Goal: Task Accomplishment & Management: Use online tool/utility

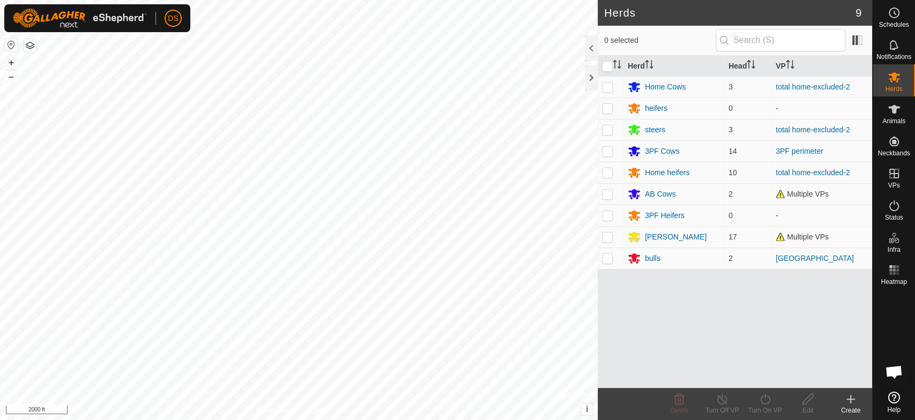
scroll to position [1825, 0]
click at [605, 215] on p-checkbox at bounding box center [607, 215] width 11 height 9
checkbox input "false"
click at [604, 150] on p-checkbox at bounding box center [607, 151] width 11 height 9
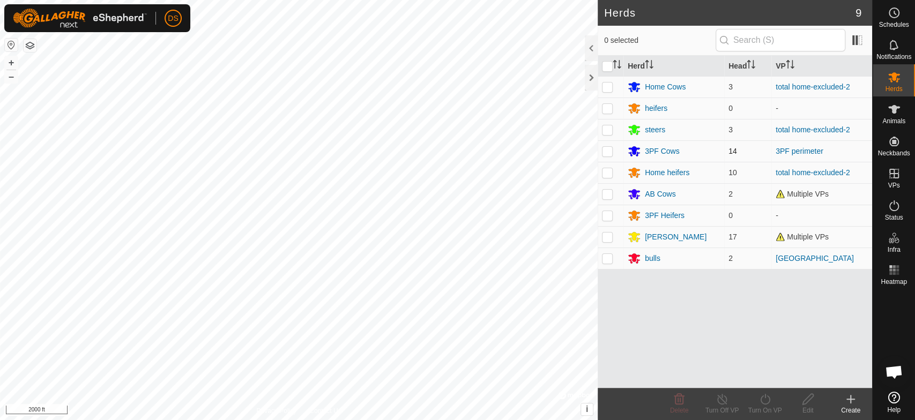
checkbox input "true"
click at [655, 146] on div "3PF Cows" at bounding box center [662, 151] width 35 height 11
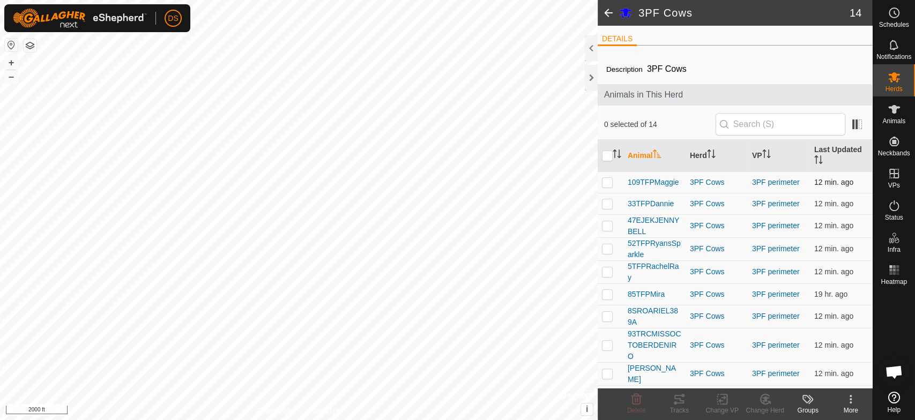
click at [605, 182] on p-checkbox at bounding box center [607, 182] width 11 height 9
checkbox input "true"
click at [608, 226] on p-checkbox at bounding box center [607, 225] width 11 height 9
checkbox input "true"
click at [608, 294] on p-checkbox at bounding box center [607, 294] width 11 height 9
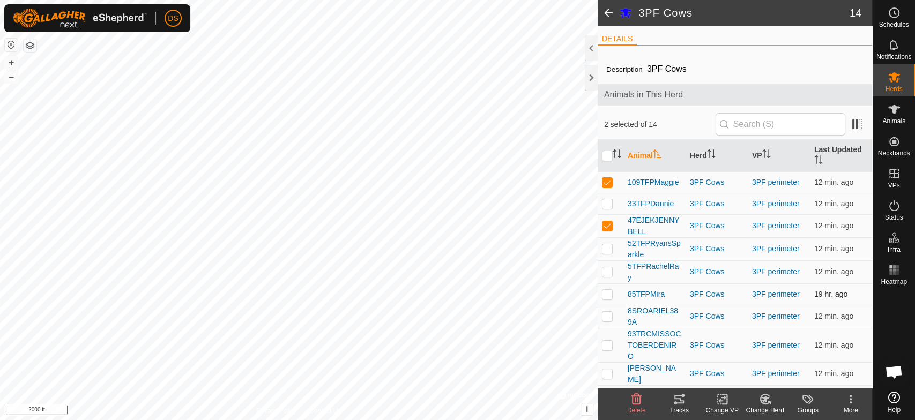
checkbox input "true"
click at [606, 318] on p-checkbox at bounding box center [607, 316] width 11 height 9
checkbox input "true"
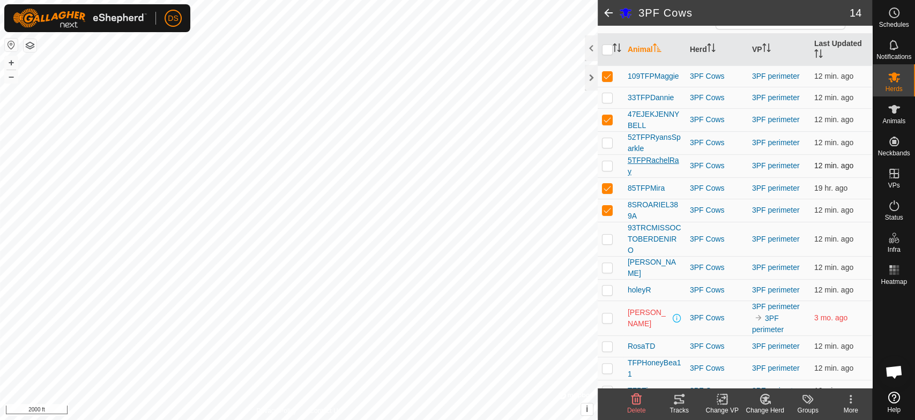
scroll to position [117, 0]
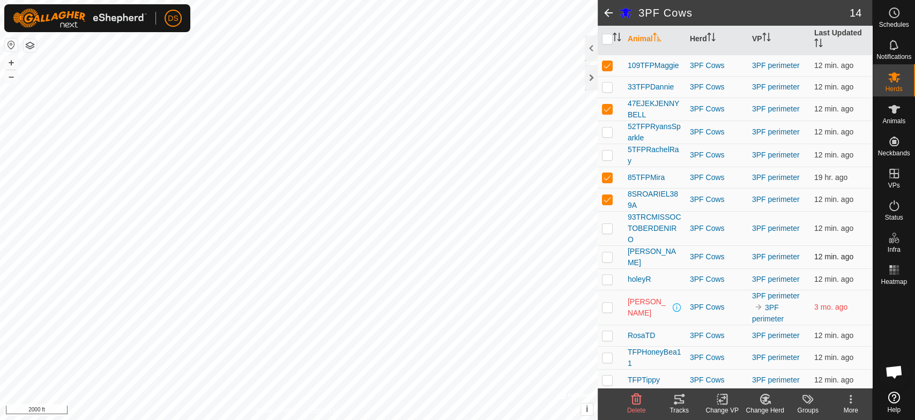
click at [604, 254] on p-checkbox at bounding box center [607, 257] width 11 height 9
checkbox input "true"
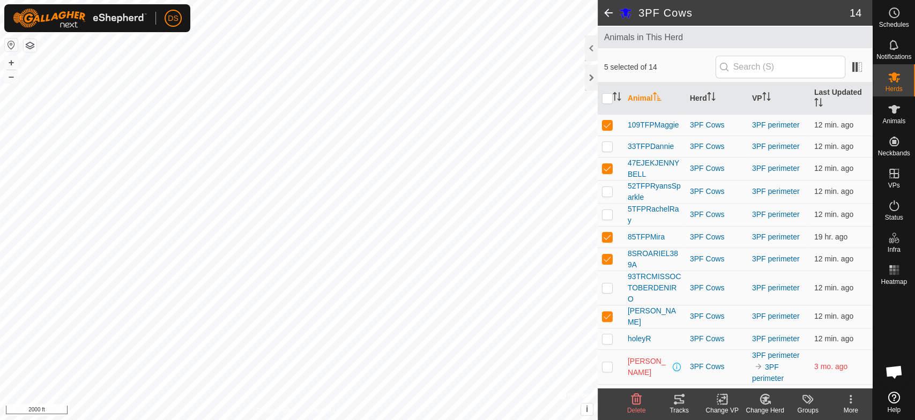
scroll to position [0, 0]
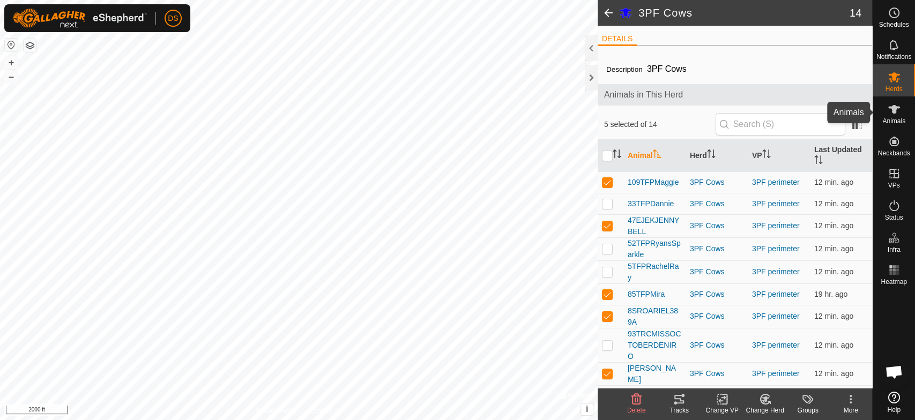
click at [895, 114] on icon at bounding box center [894, 109] width 13 height 13
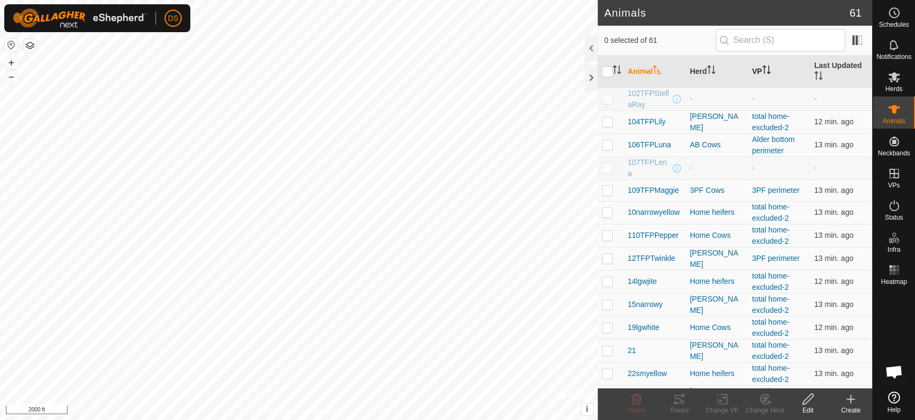
click at [764, 70] on icon "Activate to sort" at bounding box center [764, 69] width 1 height 9
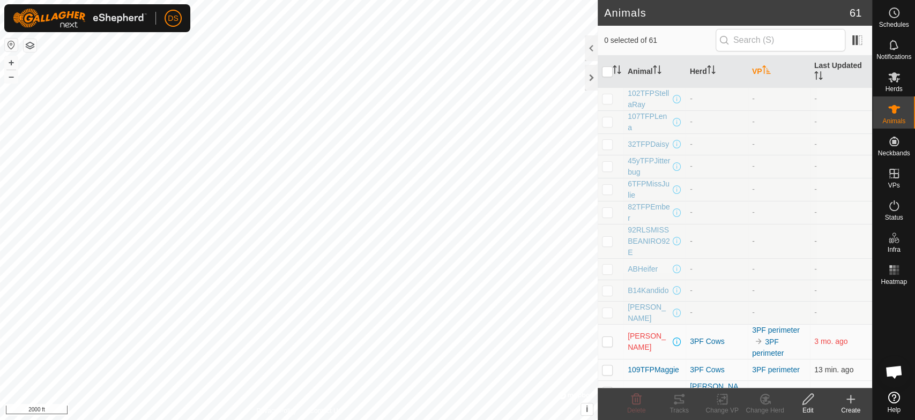
scroll to position [60, 0]
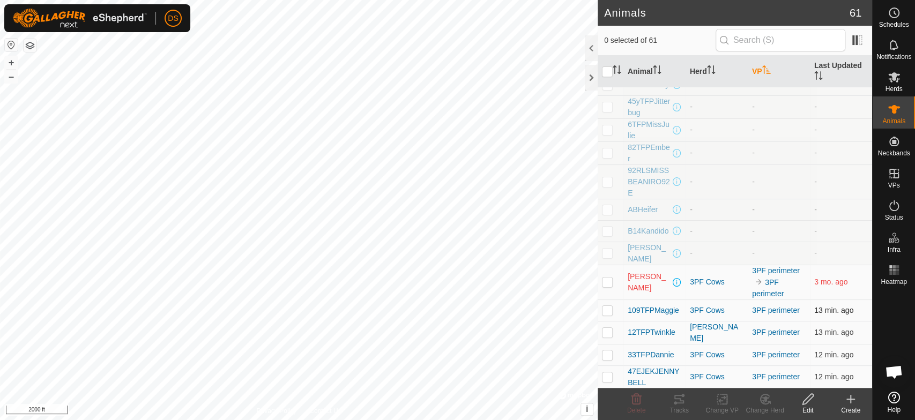
click at [609, 313] on p-checkbox at bounding box center [607, 310] width 11 height 9
checkbox input "true"
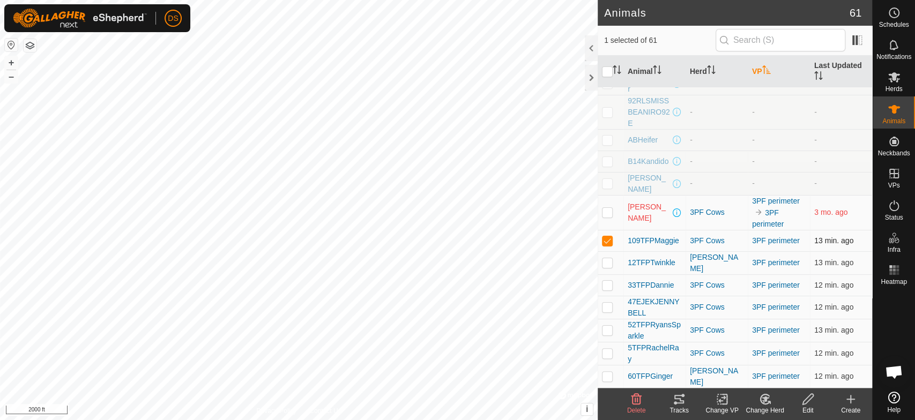
scroll to position [179, 0]
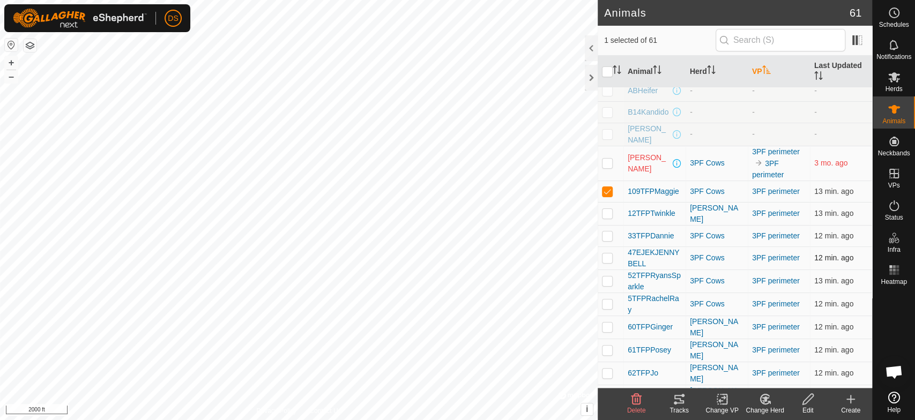
click at [607, 257] on p-checkbox at bounding box center [607, 258] width 11 height 9
checkbox input "true"
click at [607, 325] on p-checkbox at bounding box center [607, 327] width 11 height 9
checkbox input "true"
click at [607, 346] on p-checkbox at bounding box center [607, 350] width 11 height 9
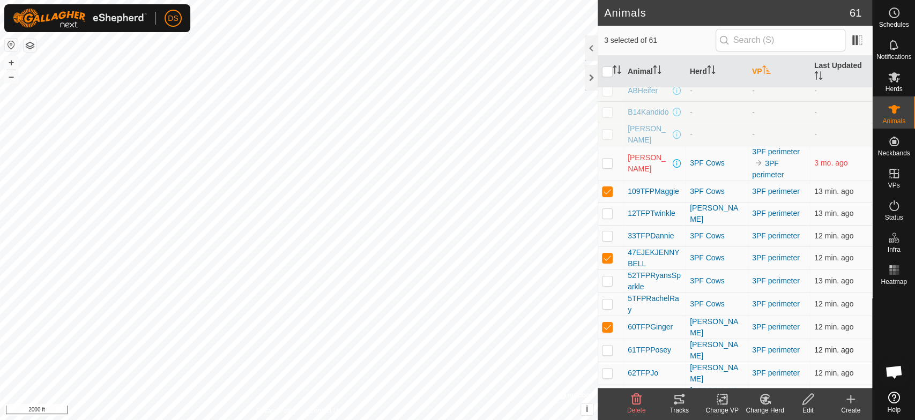
checkbox input "true"
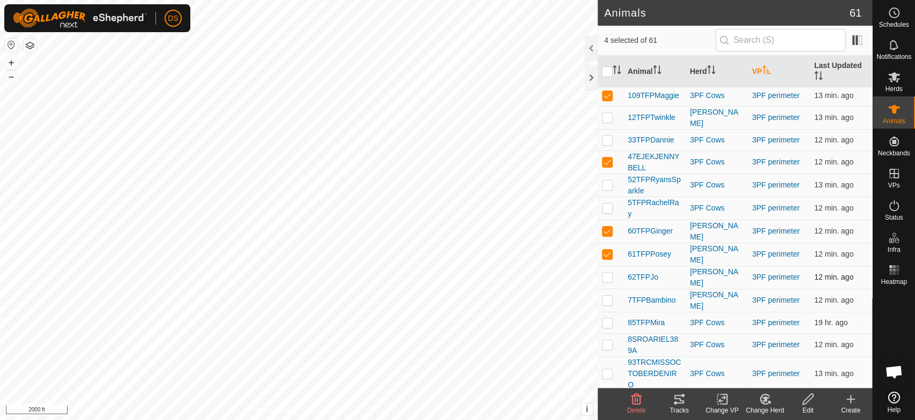
scroll to position [298, 0]
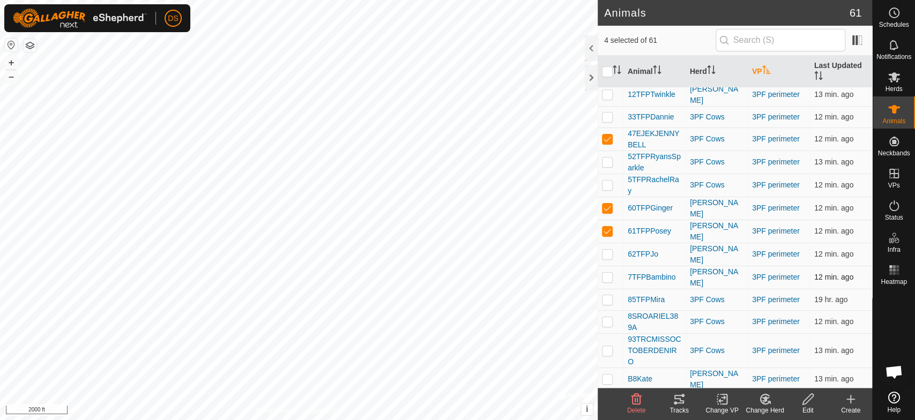
click at [605, 273] on p-checkbox at bounding box center [607, 277] width 11 height 9
checkbox input "true"
click at [605, 317] on p-checkbox at bounding box center [607, 321] width 11 height 9
checkbox input "true"
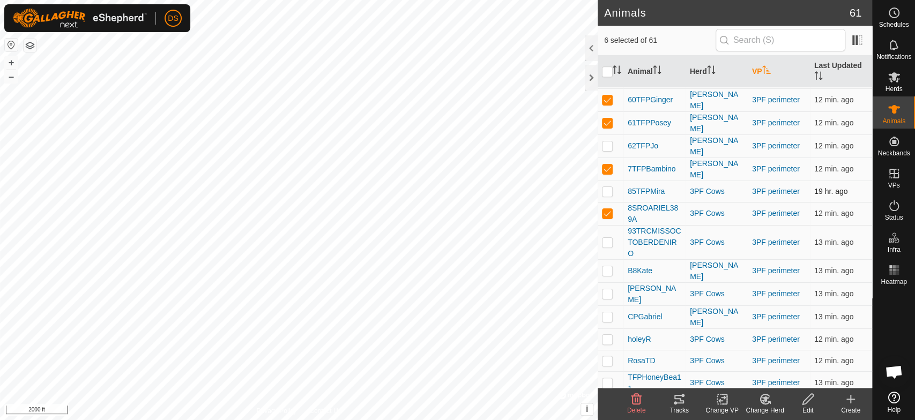
scroll to position [417, 0]
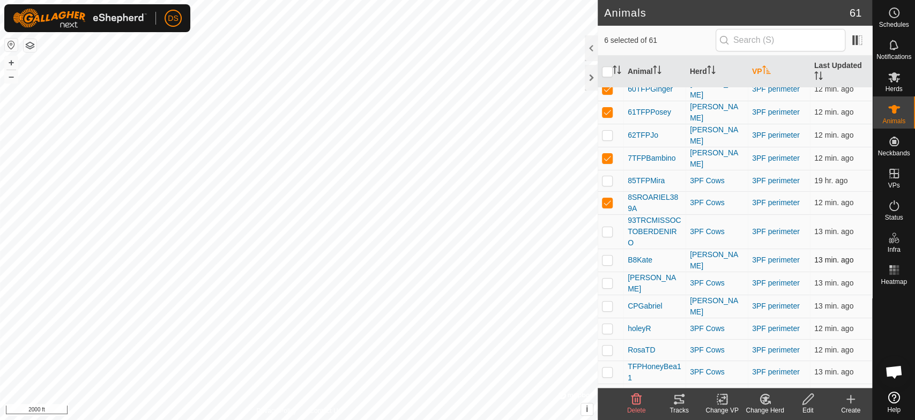
click at [603, 256] on p-checkbox at bounding box center [607, 260] width 11 height 9
checkbox input "true"
click at [607, 302] on p-checkbox at bounding box center [607, 306] width 11 height 9
checkbox input "true"
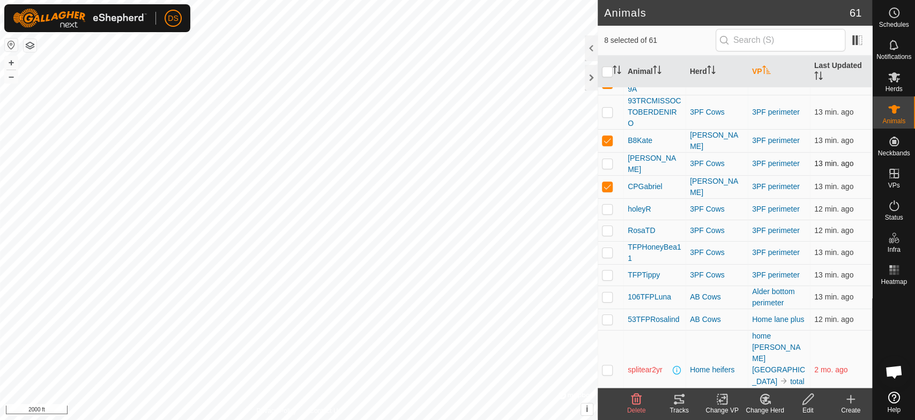
scroll to position [596, 0]
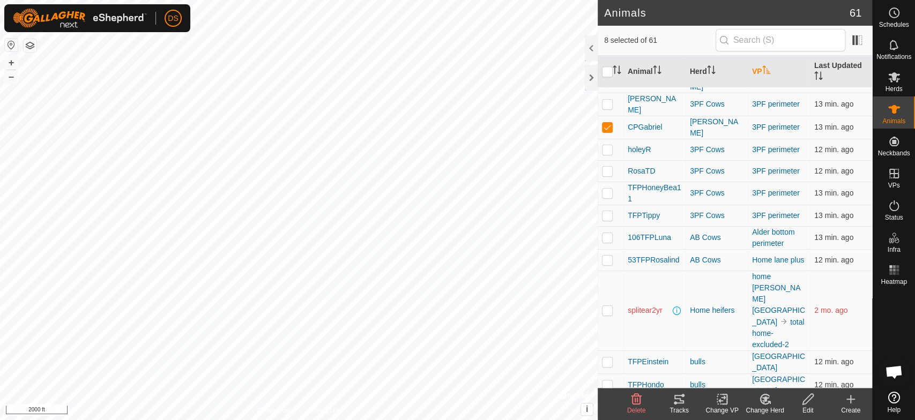
click at [680, 401] on icon at bounding box center [680, 399] width 10 height 9
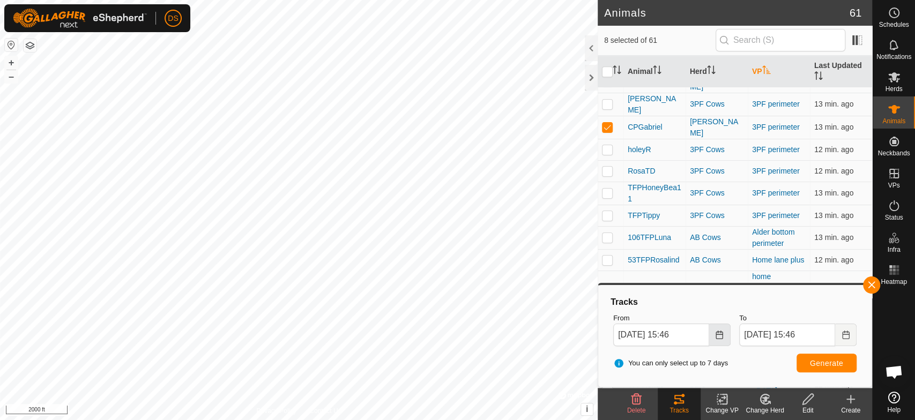
click at [721, 333] on icon "Choose Date" at bounding box center [719, 335] width 9 height 9
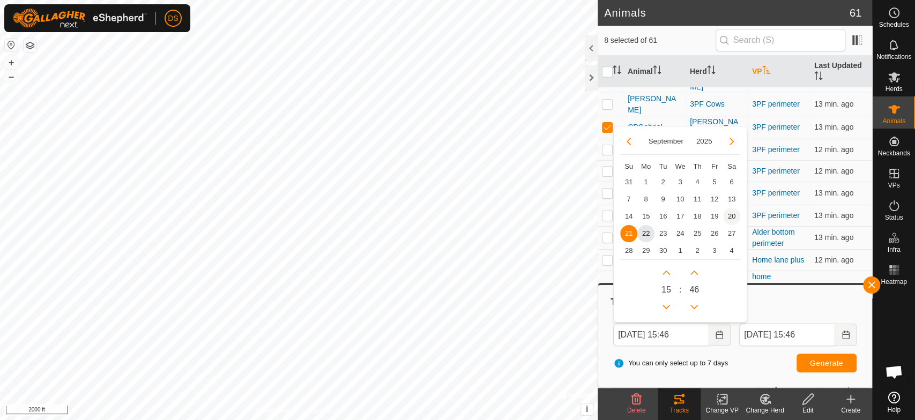
click at [732, 212] on span "20" at bounding box center [731, 216] width 17 height 17
type input "[DATE] 15:46"
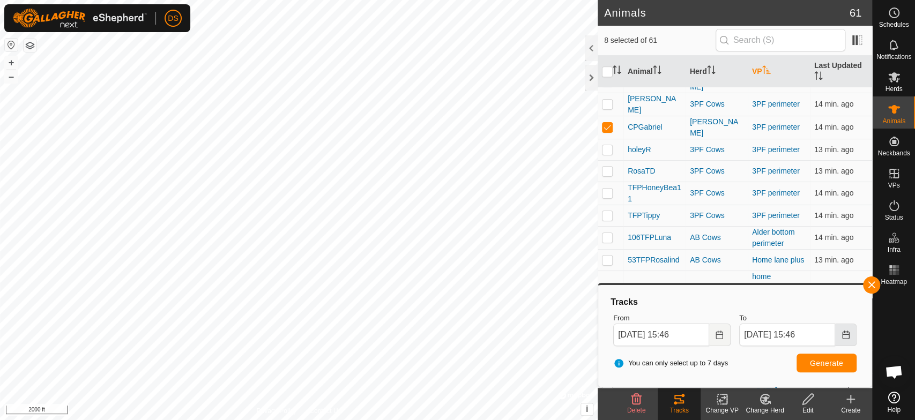
click at [842, 331] on icon "Choose Date" at bounding box center [846, 335] width 9 height 9
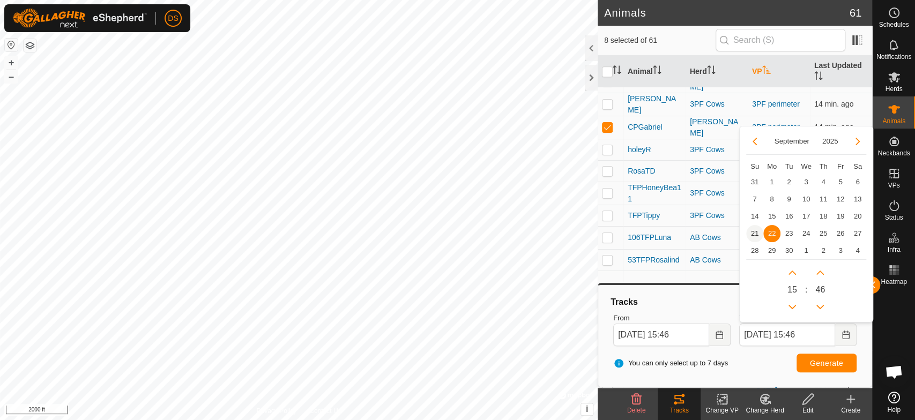
click at [752, 232] on span "21" at bounding box center [754, 233] width 17 height 17
type input "[DATE] 15:46"
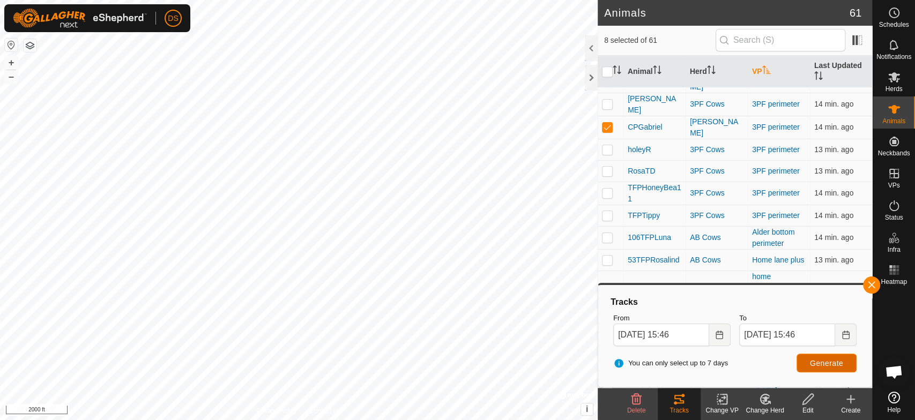
click at [822, 360] on span "Generate" at bounding box center [826, 363] width 33 height 9
click at [253, 420] on html "DS Schedules Notifications Herds Animals Neckbands VPs Status Infra Heatmap Hel…" at bounding box center [457, 210] width 915 height 420
click at [358, 420] on html "DS Schedules Notifications Herds Animals Neckbands VPs Status Infra Heatmap Hel…" at bounding box center [457, 210] width 915 height 420
click at [421, 420] on html "DS Schedules Notifications Herds Animals Neckbands VPs Status Infra Heatmap Hel…" at bounding box center [457, 210] width 915 height 420
click at [588, 79] on div at bounding box center [591, 78] width 13 height 26
